Goal: Information Seeking & Learning: Learn about a topic

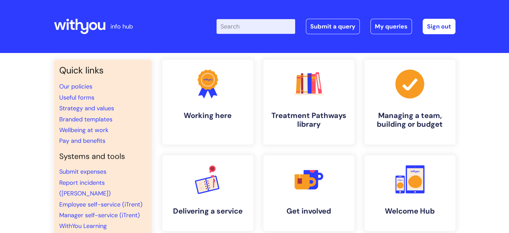
click at [238, 25] on input "Enter your search term here..." at bounding box center [256, 26] width 79 height 15
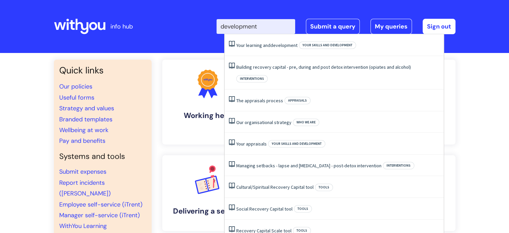
type input "development"
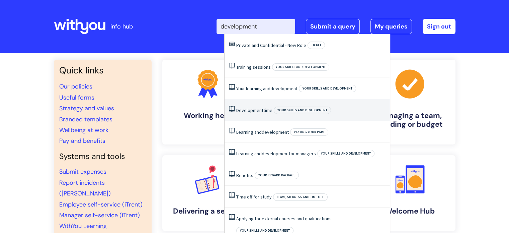
click at [255, 117] on li "Development time Your skills and development" at bounding box center [307, 110] width 165 height 22
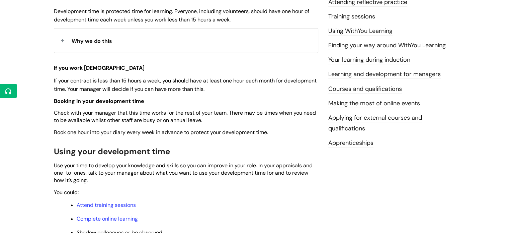
scroll to position [174, 0]
click at [98, 34] on div "Why we do this" at bounding box center [186, 40] width 264 height 24
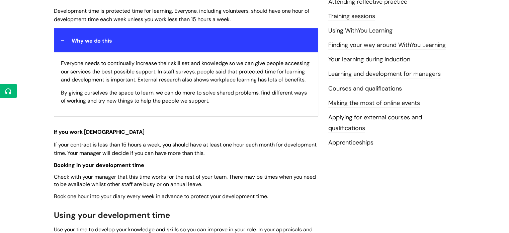
click at [98, 35] on strong "Why we do this" at bounding box center [92, 40] width 41 height 10
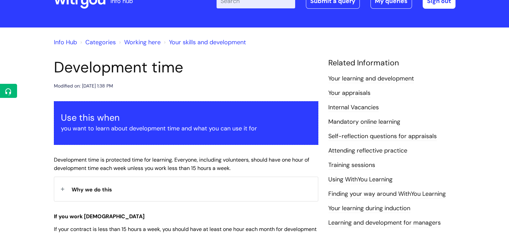
scroll to position [0, 0]
